Goal: Information Seeking & Learning: Learn about a topic

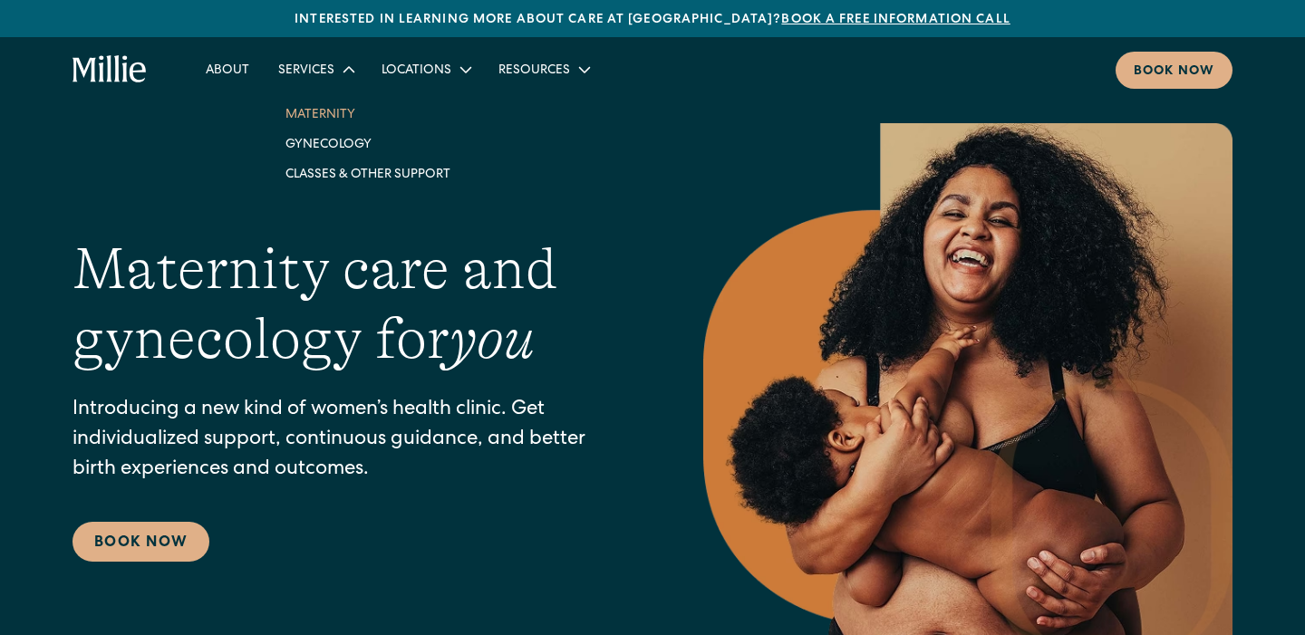
click at [312, 111] on link "Maternity" at bounding box center [368, 114] width 194 height 30
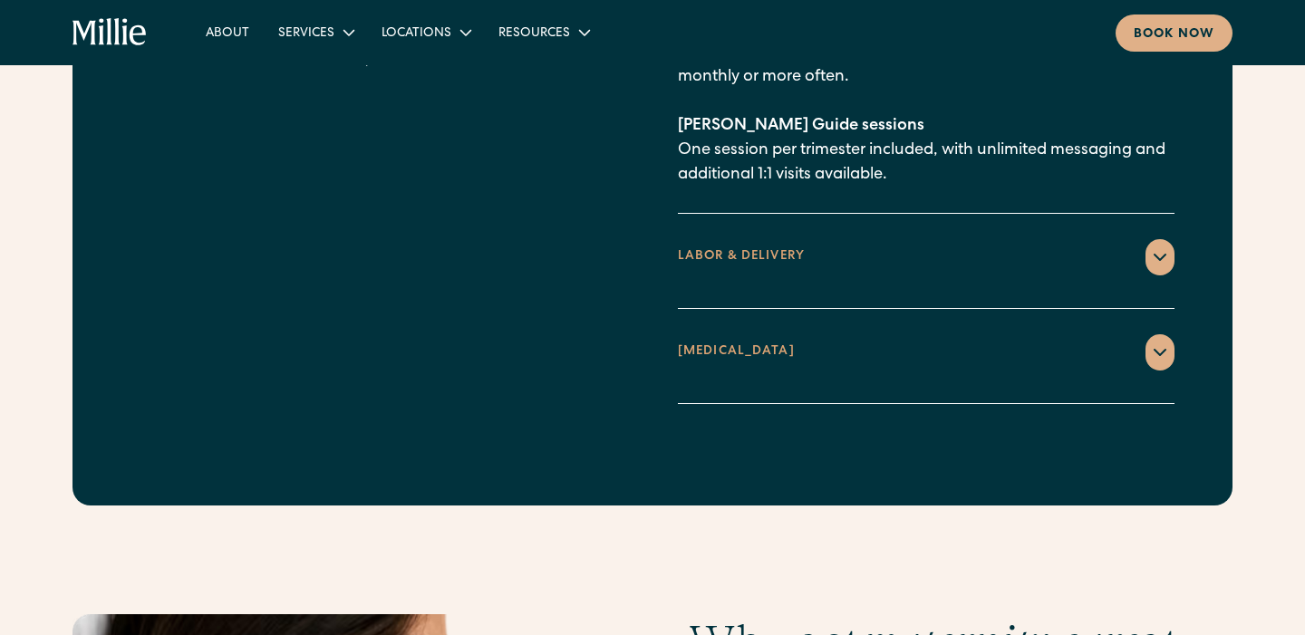
scroll to position [2912, 0]
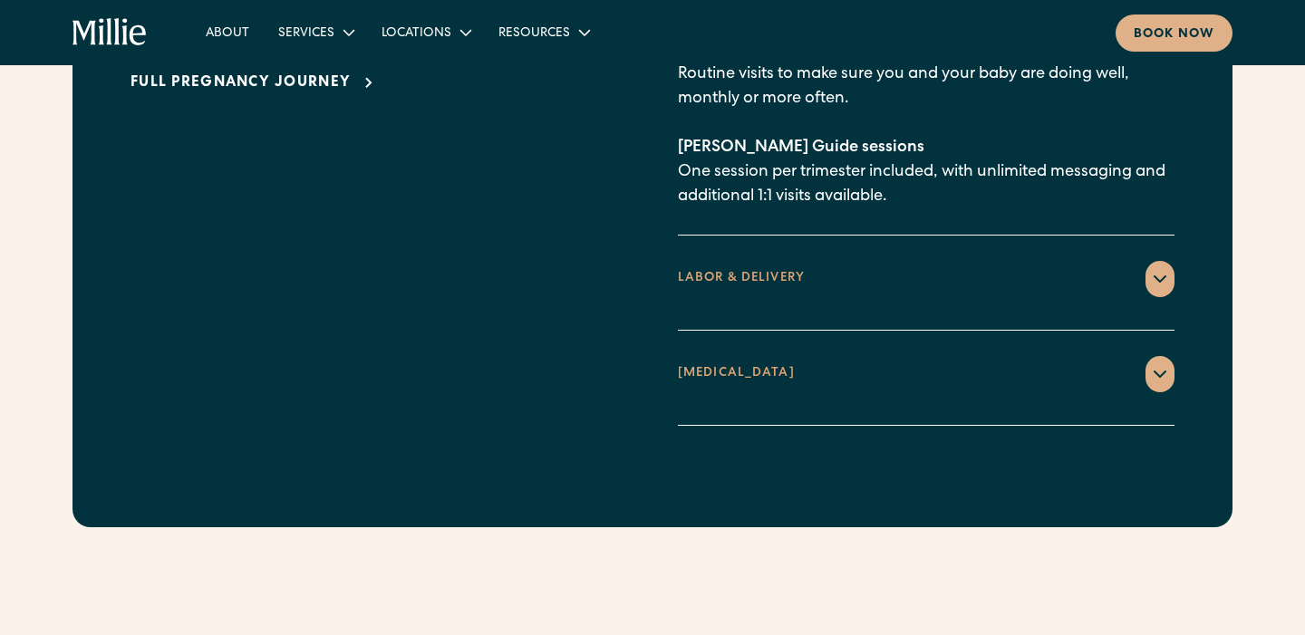
click at [1156, 268] on icon at bounding box center [1160, 279] width 22 height 22
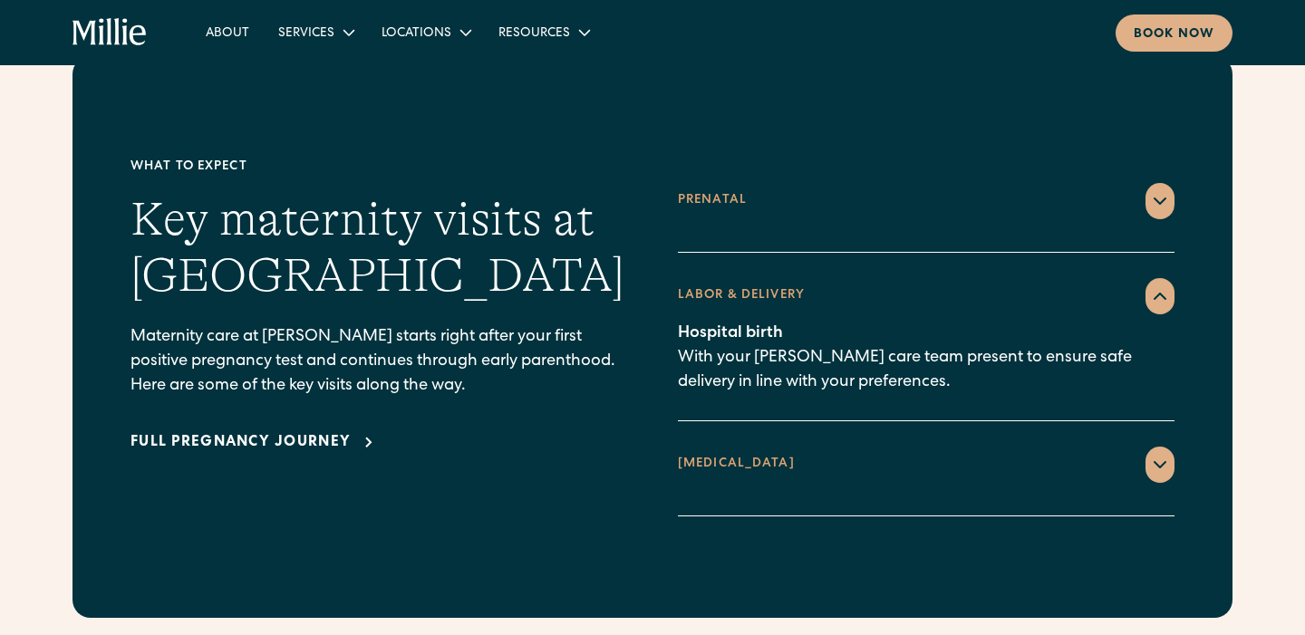
scroll to position [2515, 0]
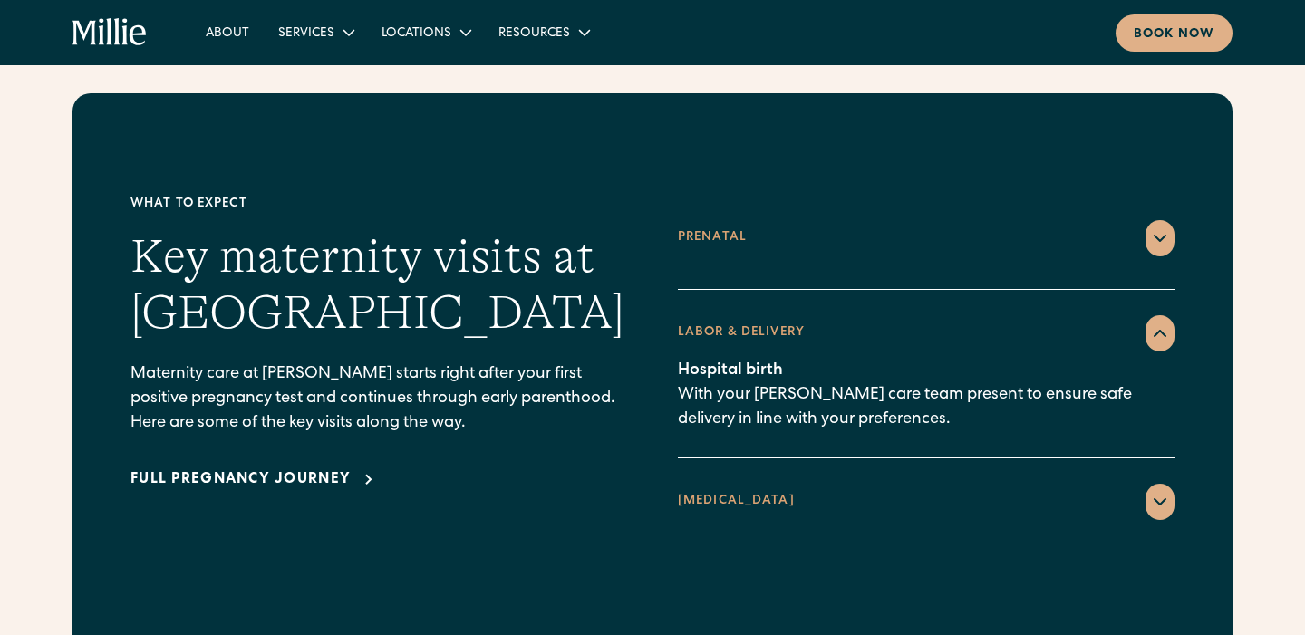
click at [1158, 499] on icon at bounding box center [1160, 501] width 11 height 5
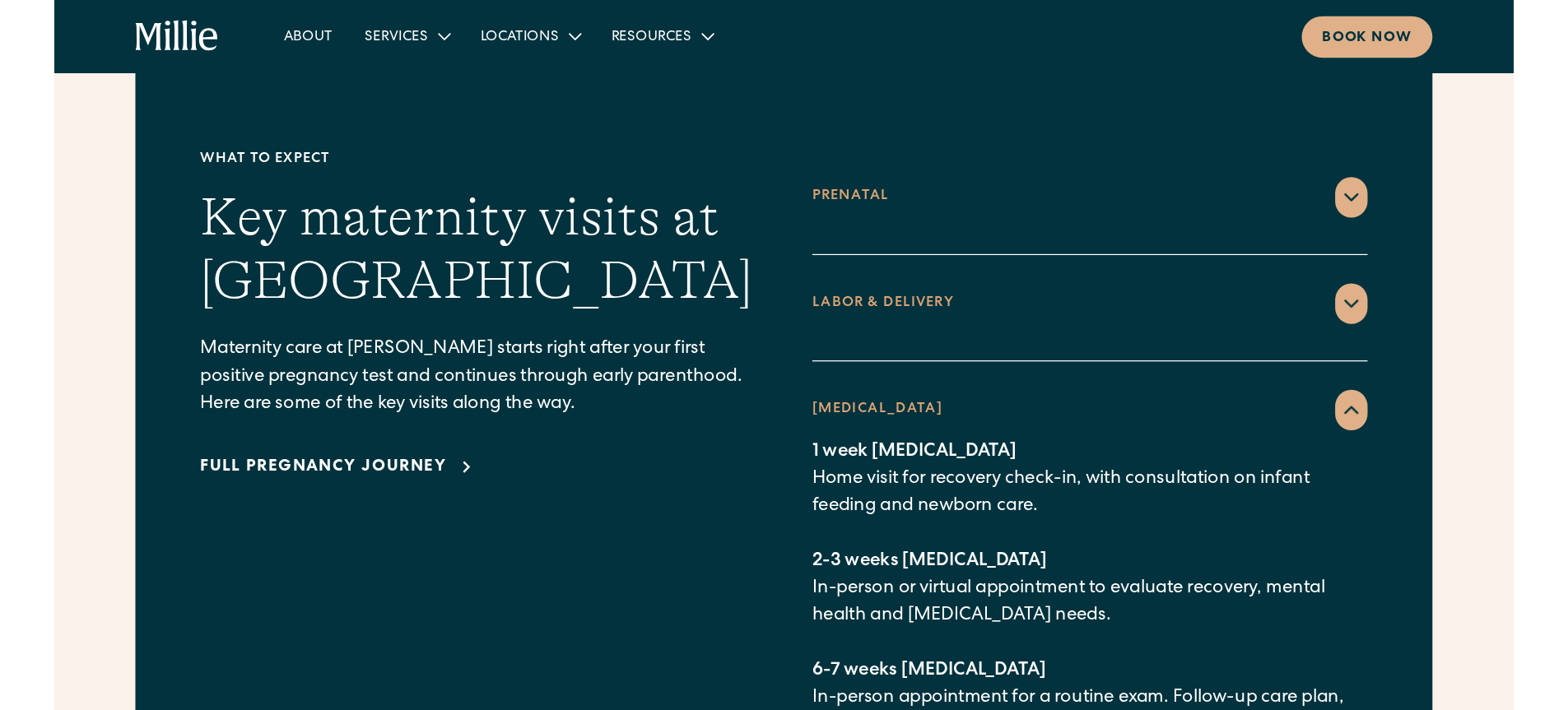
scroll to position [2333, 0]
